Goal: Task Accomplishment & Management: Use online tool/utility

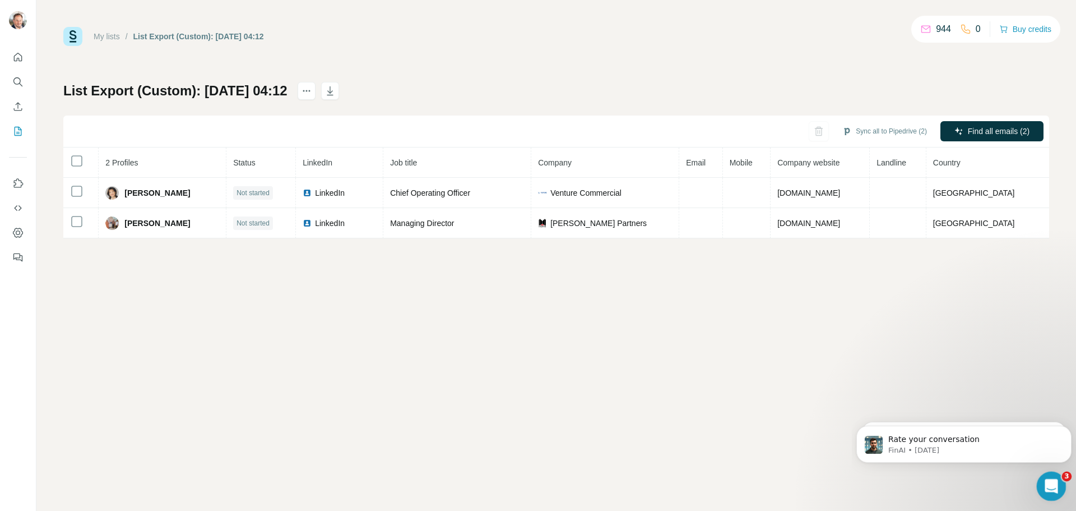
click at [1051, 483] on icon "Open Intercom Messenger" at bounding box center [1050, 484] width 8 height 9
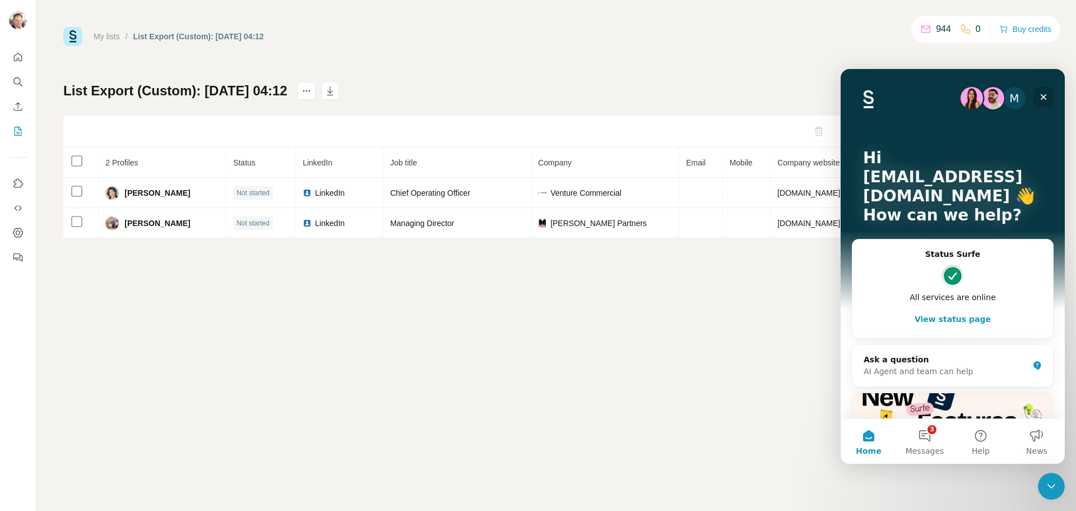
click at [1041, 101] on icon "Close" at bounding box center [1043, 97] width 9 height 9
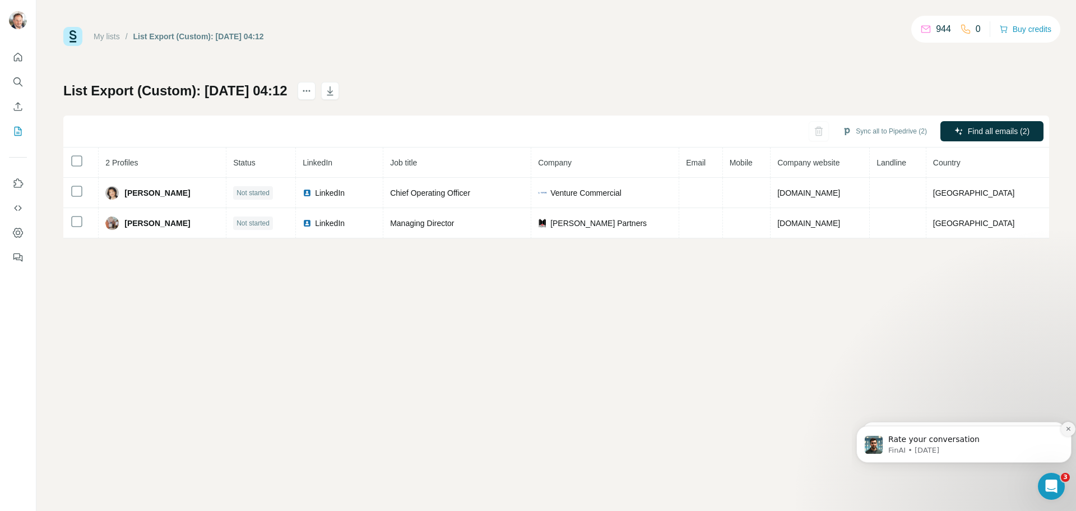
click at [1067, 431] on icon "Dismiss notification" at bounding box center [1069, 429] width 6 height 6
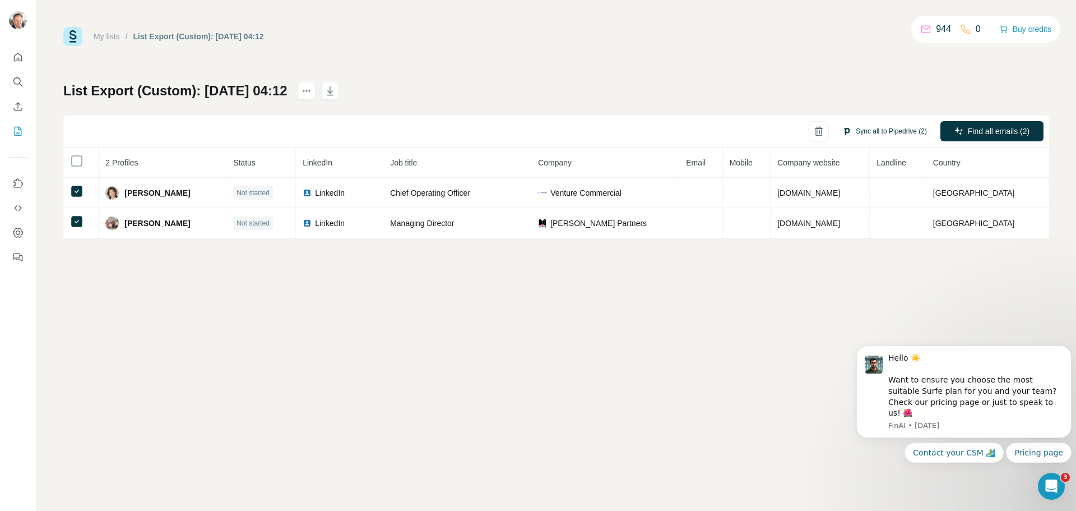
click at [896, 132] on button "Sync all to Pipedrive (2)" at bounding box center [885, 131] width 100 height 17
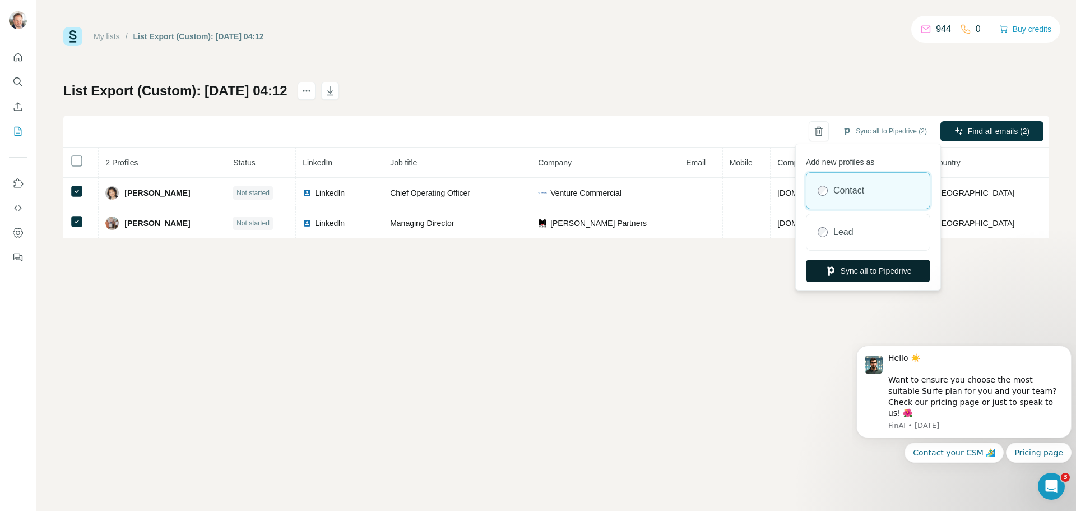
click at [862, 276] on button "Sync all to Pipedrive" at bounding box center [868, 271] width 124 height 22
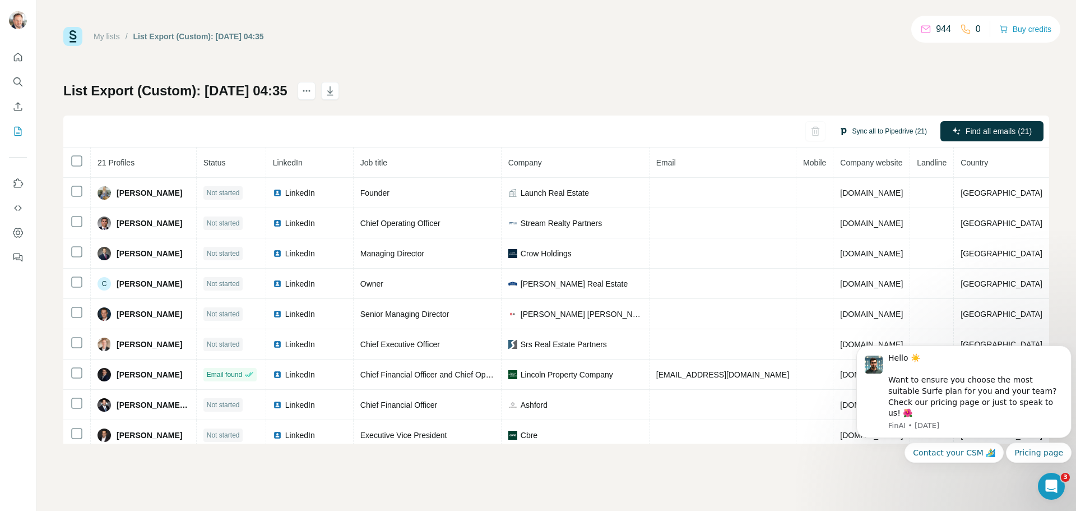
click at [882, 128] on button "Sync all to Pipedrive (21)" at bounding box center [883, 131] width 104 height 17
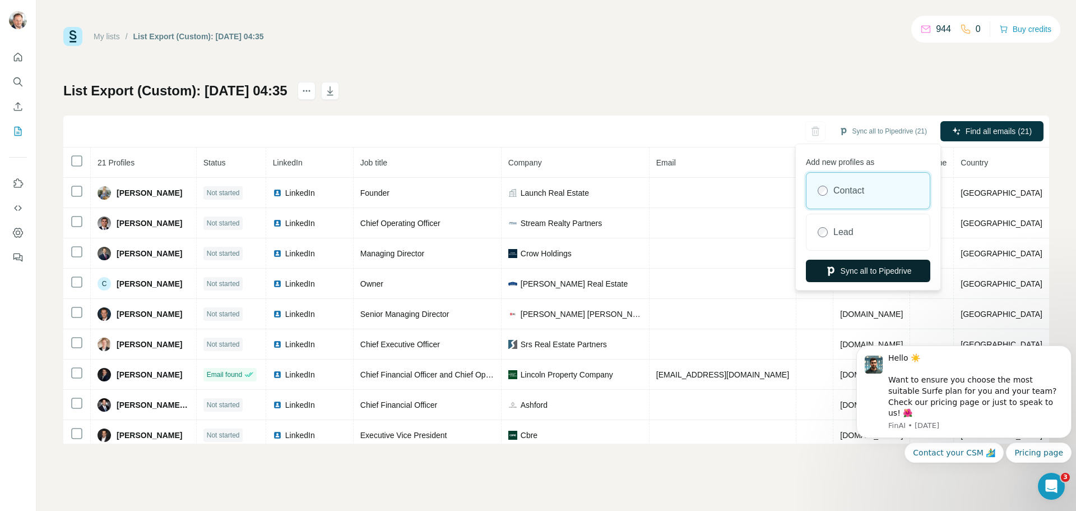
click at [882, 270] on button "Sync all to Pipedrive" at bounding box center [868, 271] width 124 height 22
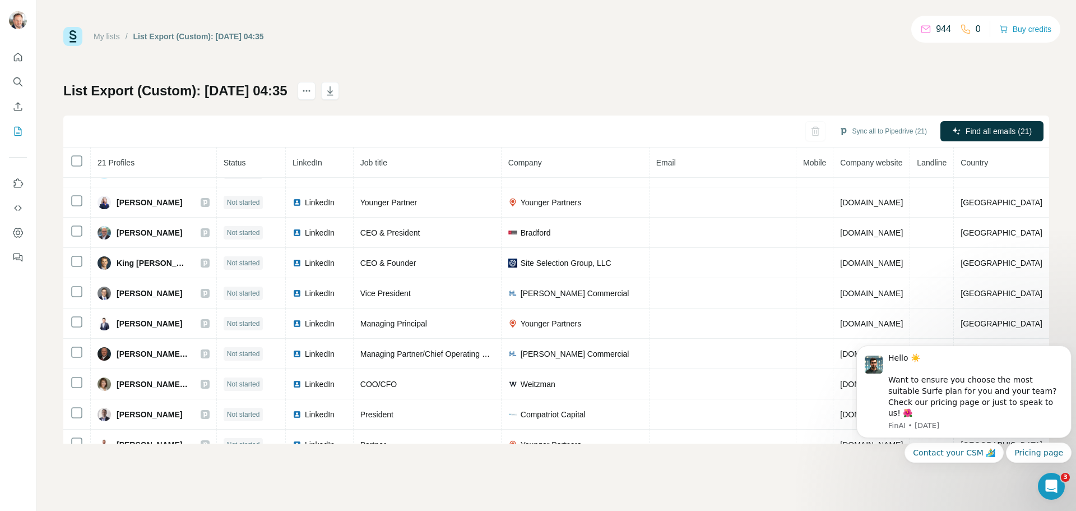
scroll to position [370, 0]
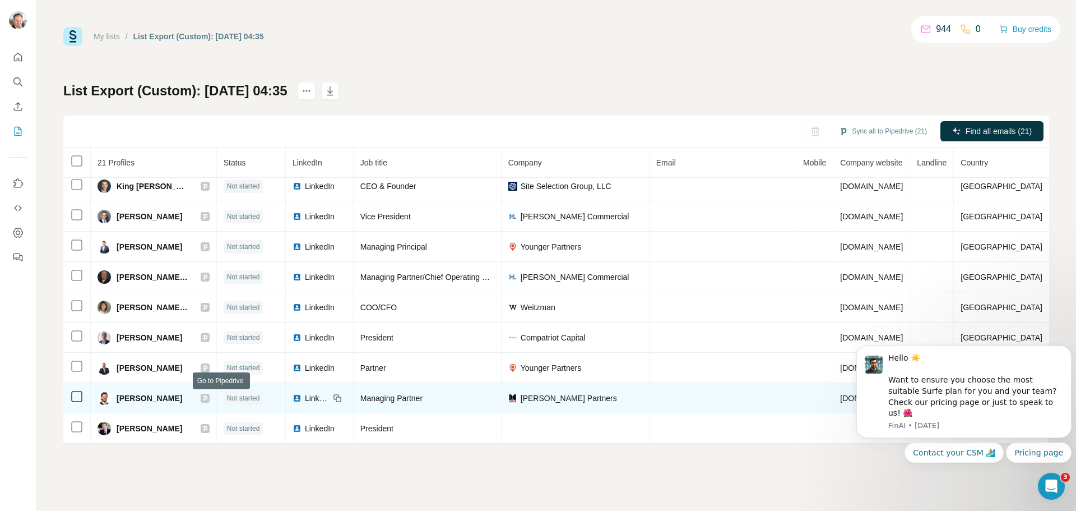
click at [209, 401] on icon at bounding box center [205, 398] width 7 height 9
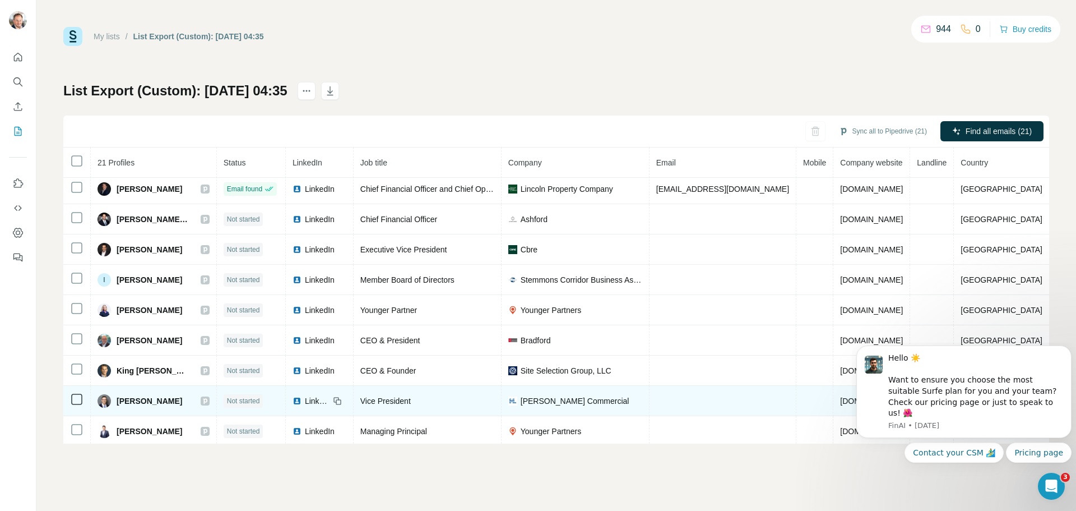
scroll to position [173, 0]
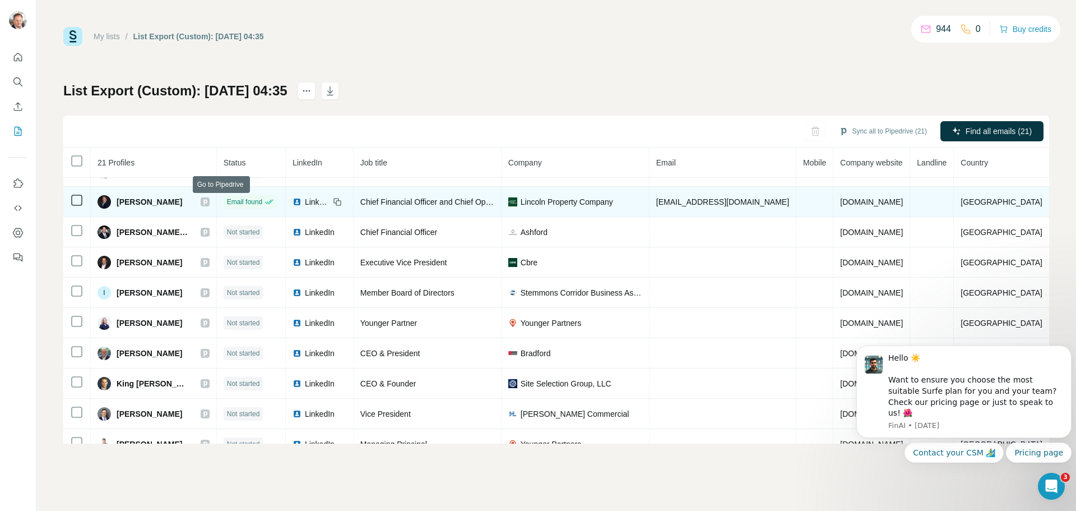
click at [207, 203] on icon at bounding box center [205, 202] width 4 height 6
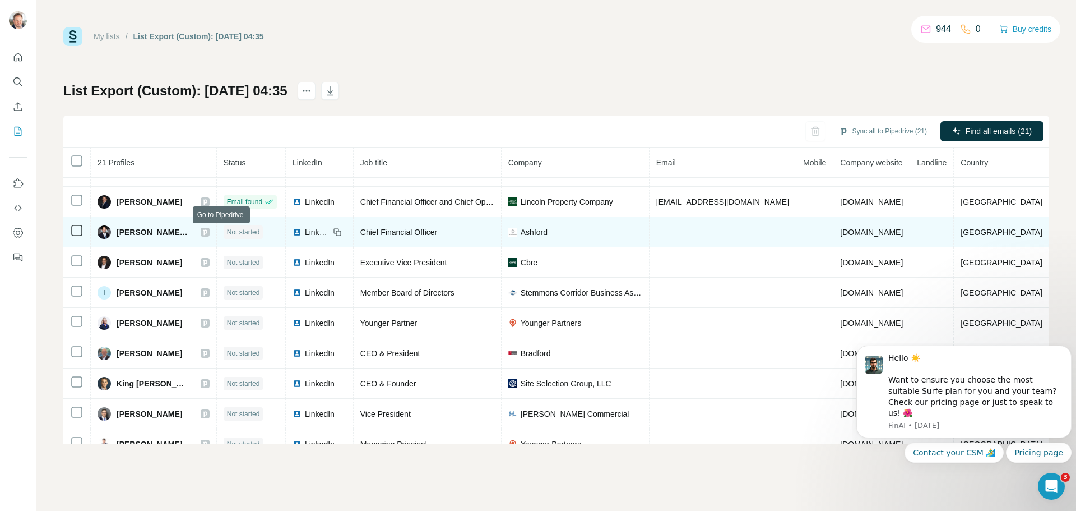
click at [207, 233] on icon at bounding box center [205, 232] width 4 height 6
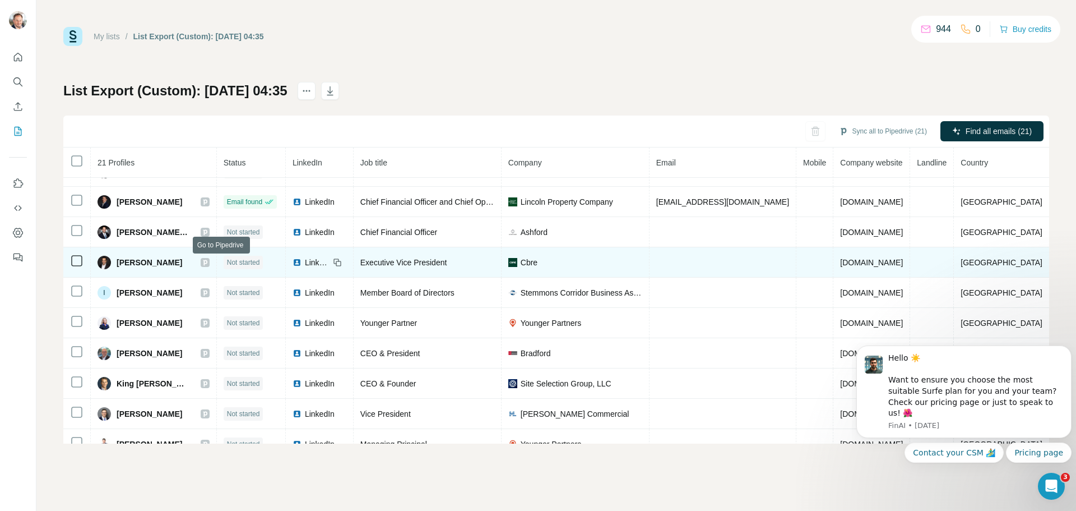
click at [209, 263] on icon at bounding box center [205, 262] width 7 height 9
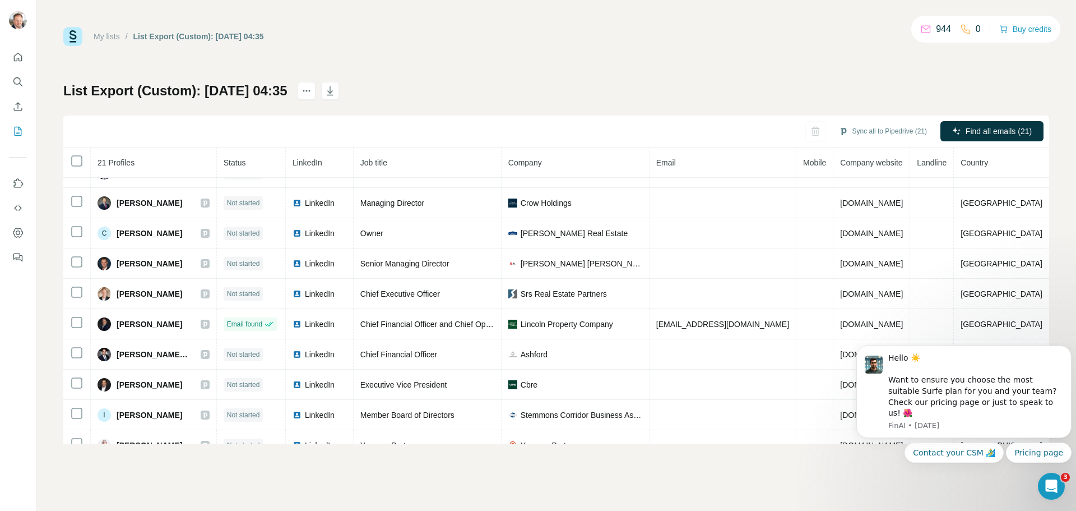
scroll to position [0, 0]
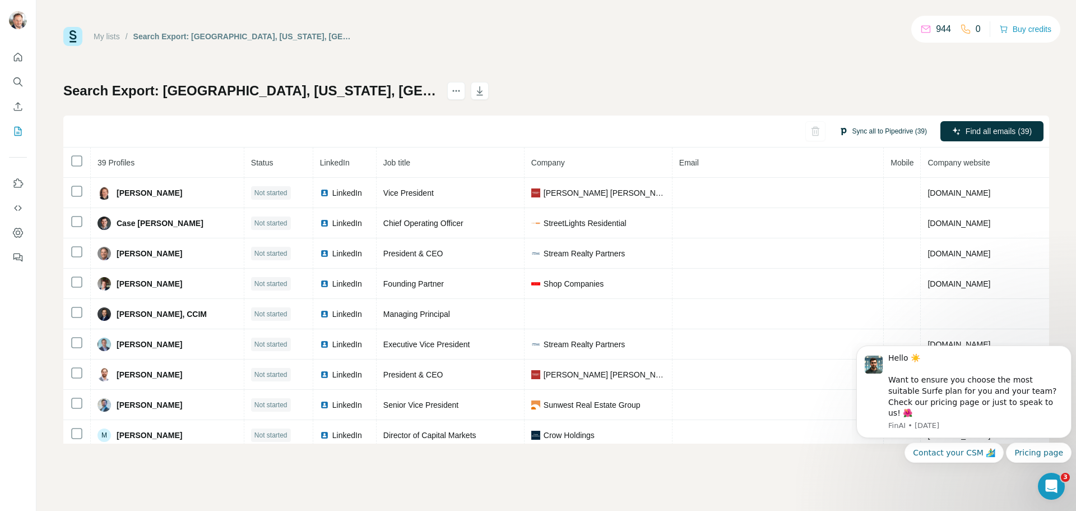
click at [866, 131] on button "Sync all to Pipedrive (39)" at bounding box center [883, 131] width 104 height 17
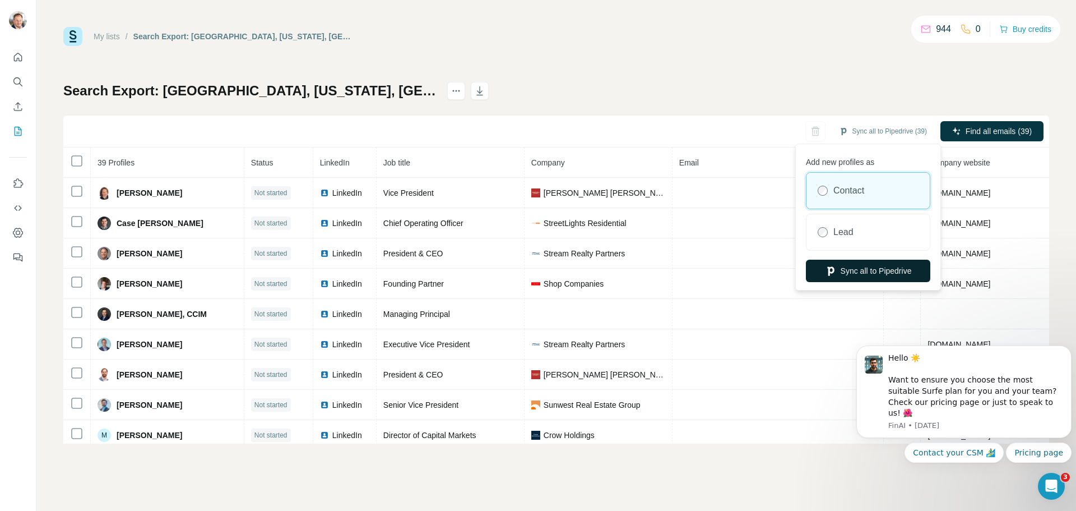
click at [890, 270] on button "Sync all to Pipedrive" at bounding box center [868, 271] width 124 height 22
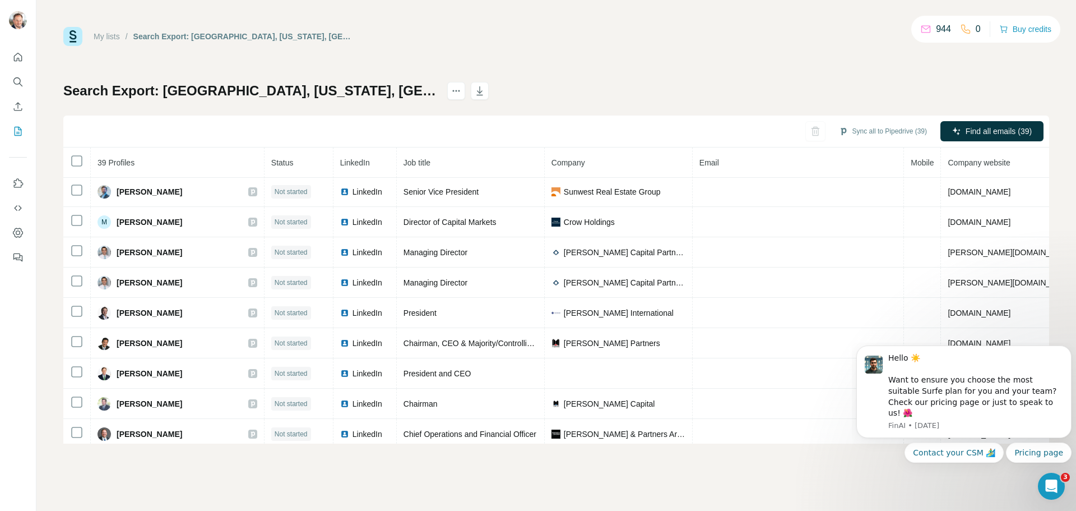
scroll to position [205, 0]
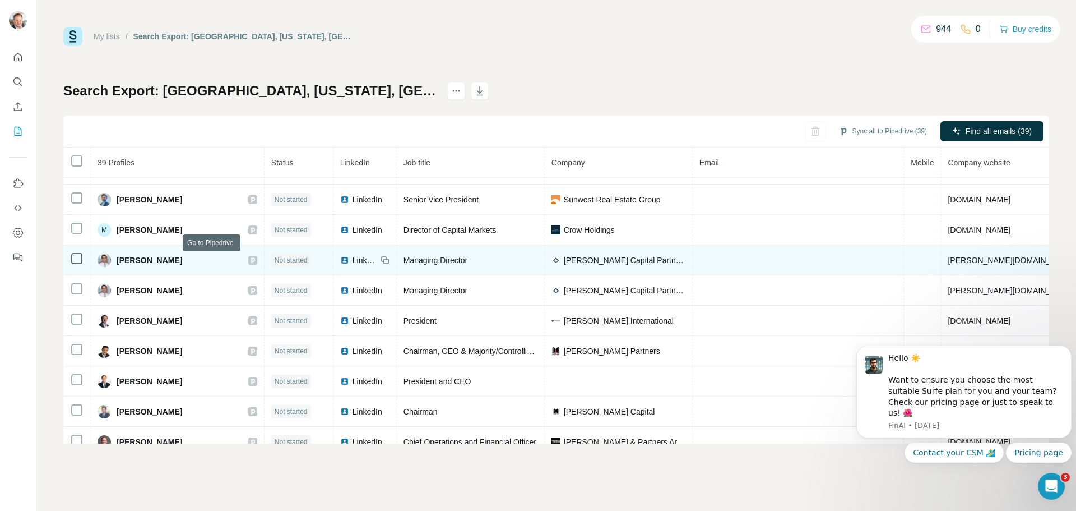
click at [251, 262] on icon at bounding box center [253, 260] width 4 height 6
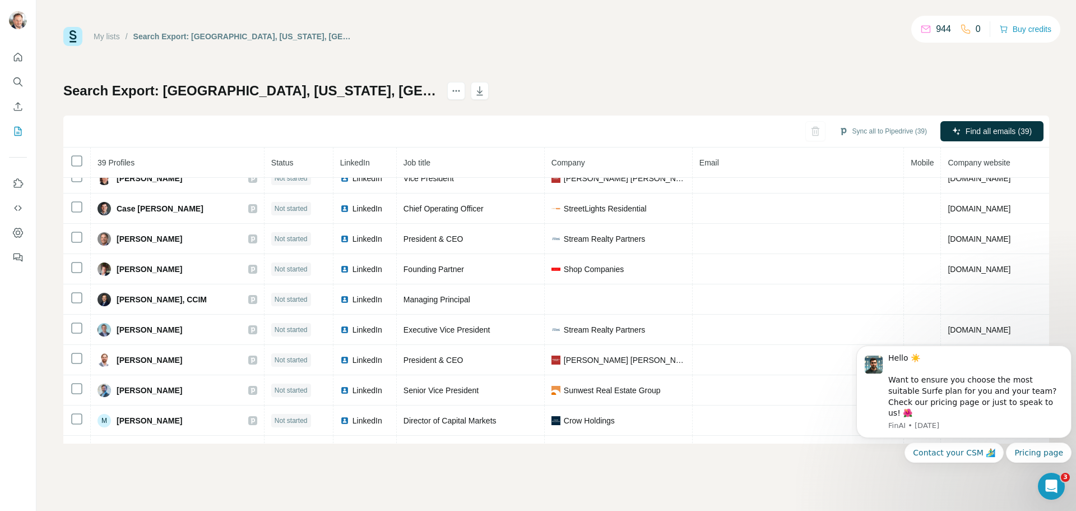
scroll to position [0, 0]
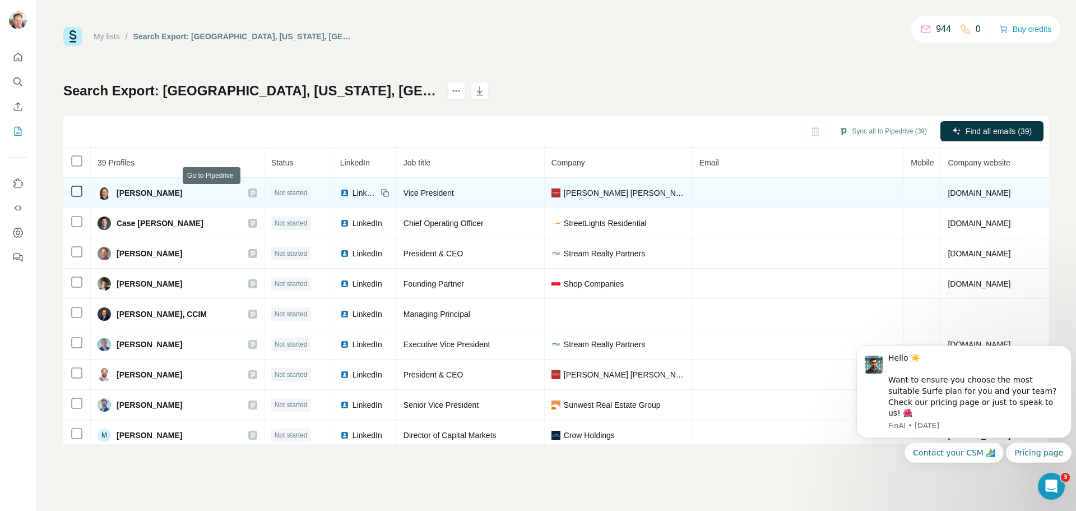
click at [249, 193] on icon at bounding box center [252, 192] width 7 height 9
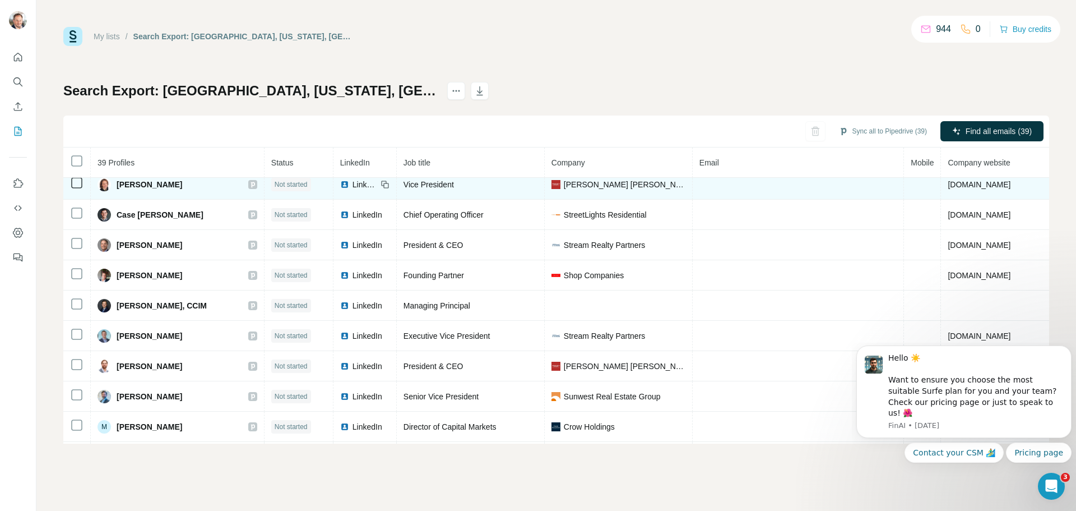
scroll to position [11, 0]
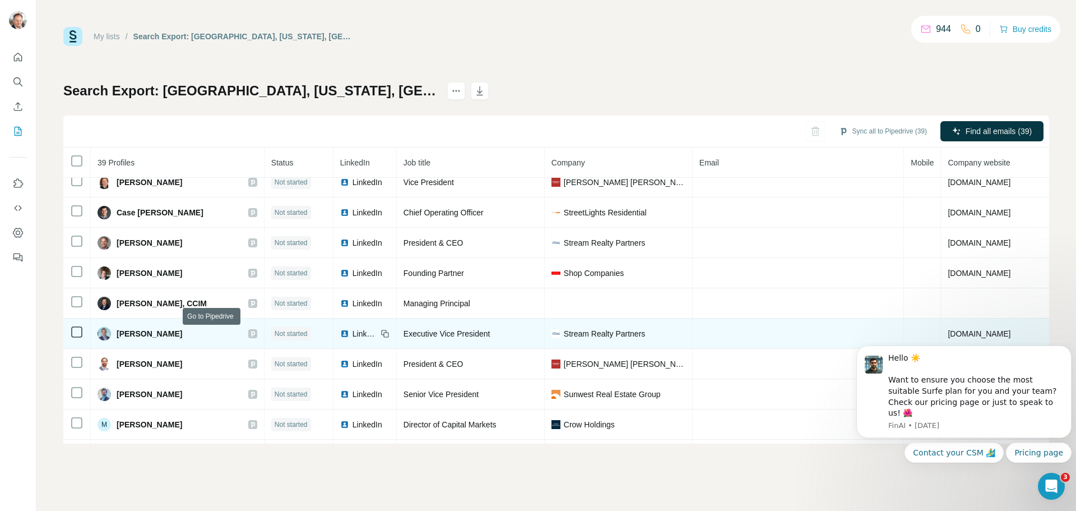
click at [251, 334] on icon at bounding box center [253, 334] width 4 height 6
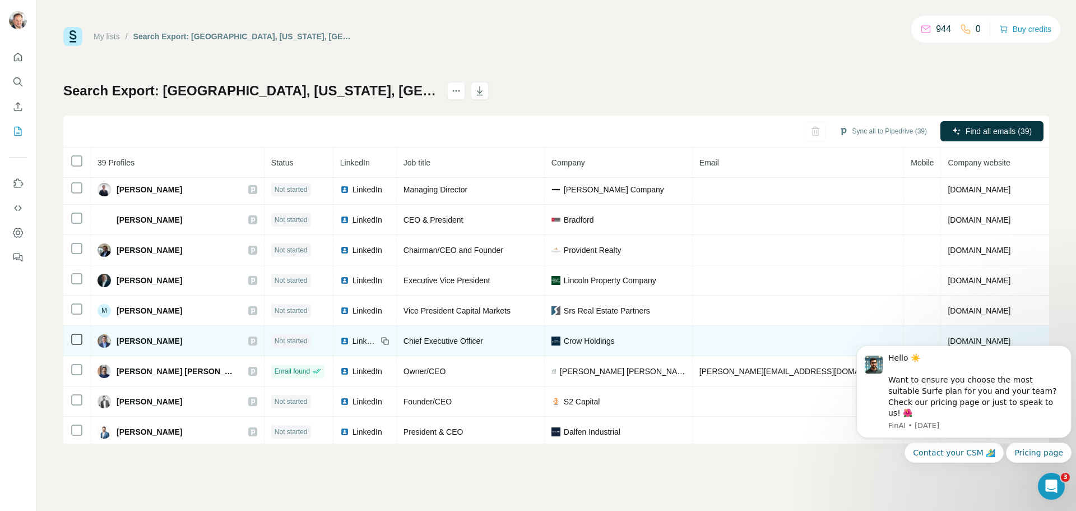
scroll to position [794, 0]
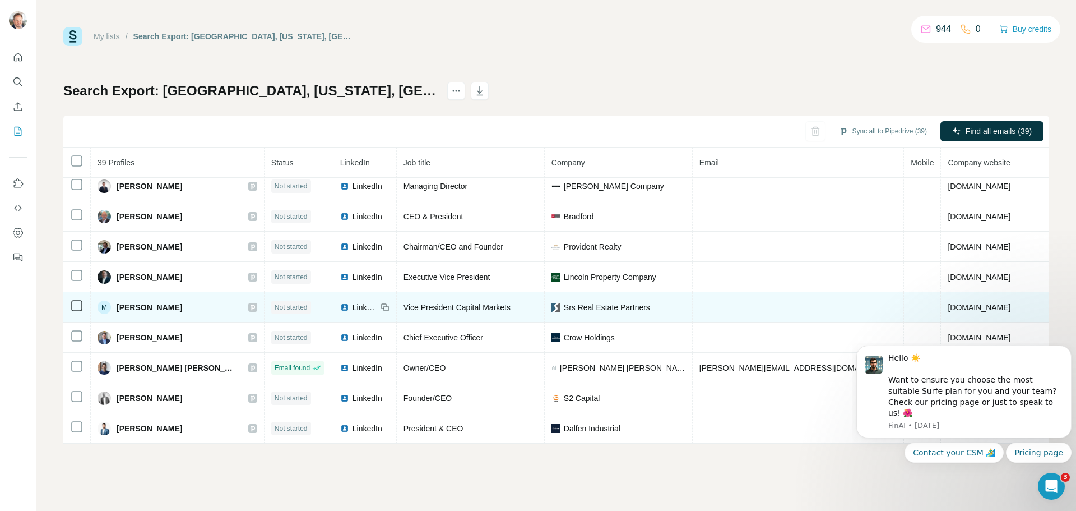
click at [249, 308] on icon at bounding box center [252, 307] width 7 height 9
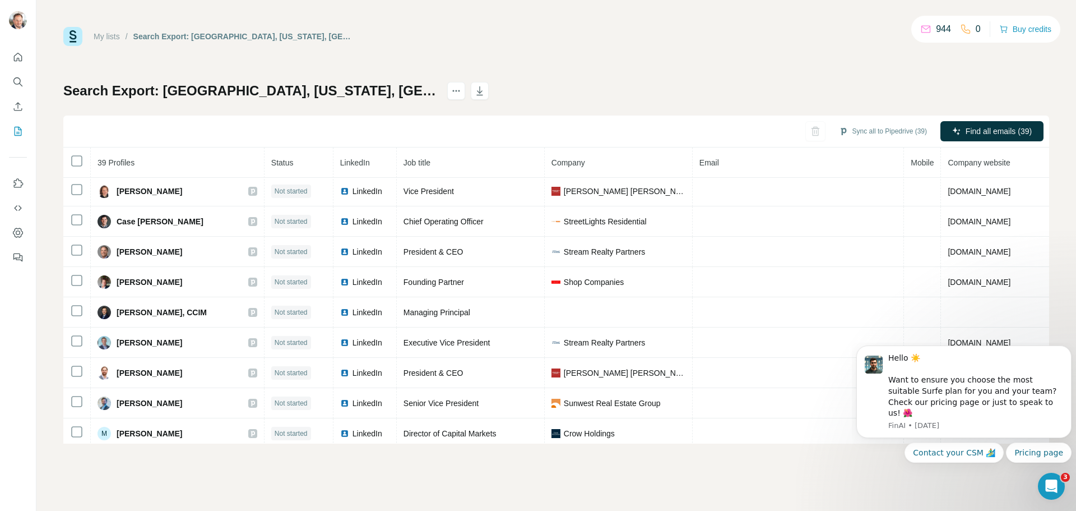
scroll to position [0, 0]
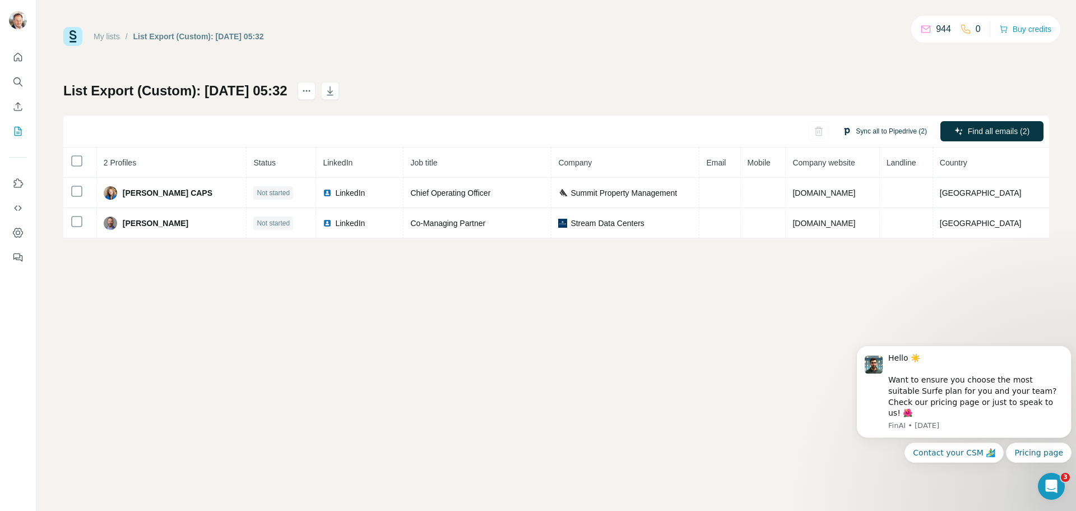
click at [884, 132] on button "Sync all to Pipedrive (2)" at bounding box center [885, 131] width 100 height 17
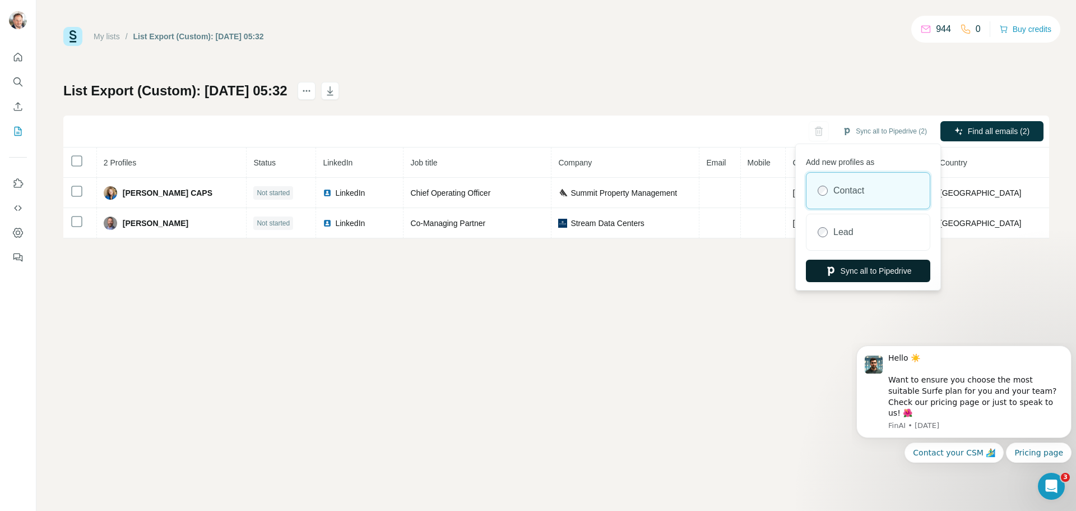
click at [877, 274] on button "Sync all to Pipedrive" at bounding box center [868, 271] width 124 height 22
